Goal: Navigation & Orientation: Find specific page/section

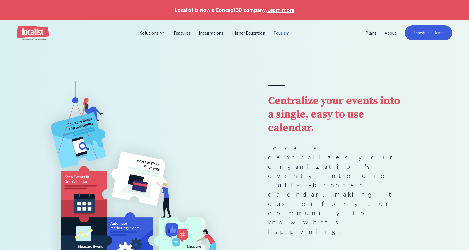
click at [284, 30] on link "Tourism" at bounding box center [282, 32] width 24 height 13
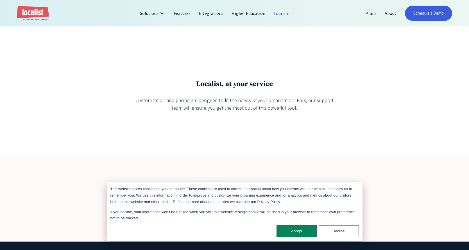
scroll to position [1141, 0]
